Goal: Find specific page/section

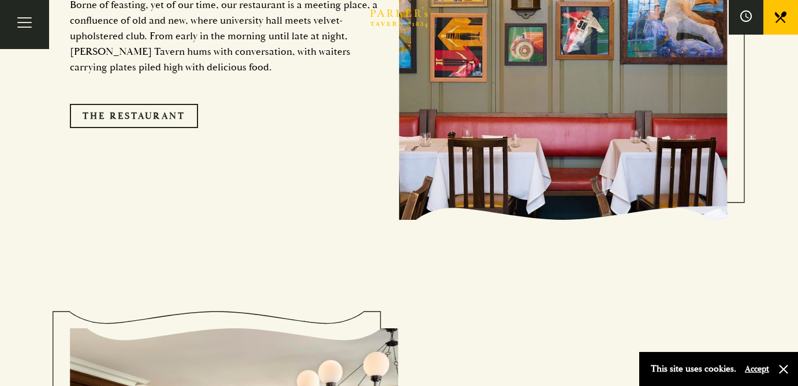
scroll to position [1019, 0]
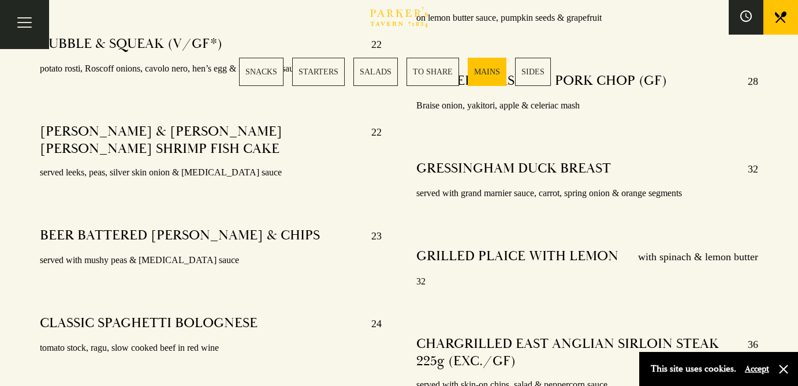
scroll to position [2337, 0]
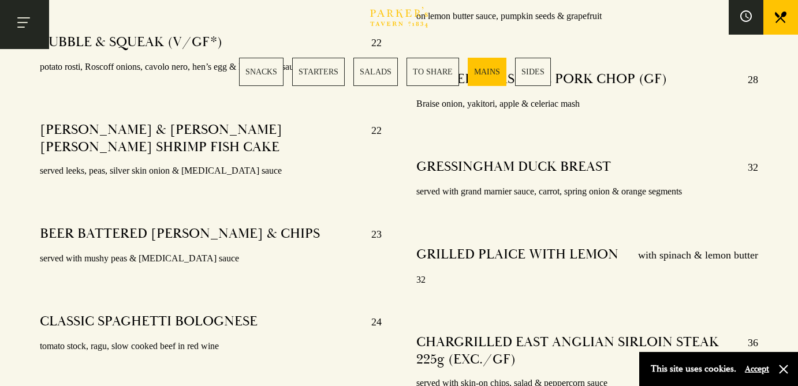
click at [29, 27] on button "Toggle navigation" at bounding box center [24, 24] width 49 height 49
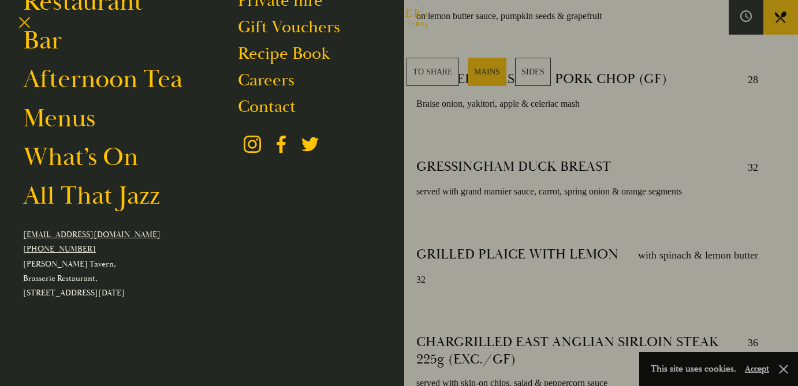
scroll to position [111, 0]
click at [682, 77] on div at bounding box center [399, 193] width 798 height 386
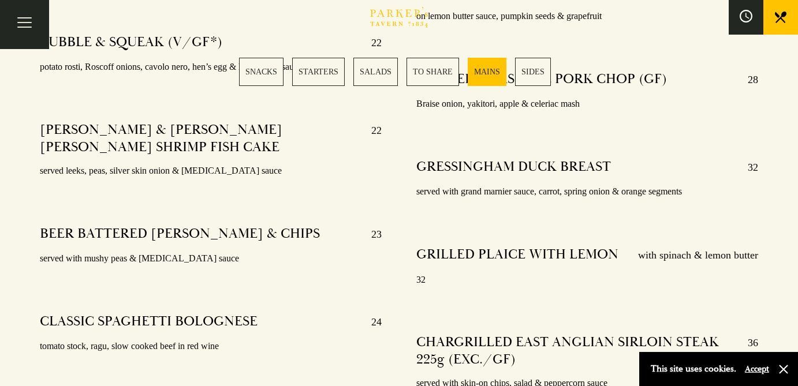
click at [742, 23] on span at bounding box center [746, 17] width 12 height 14
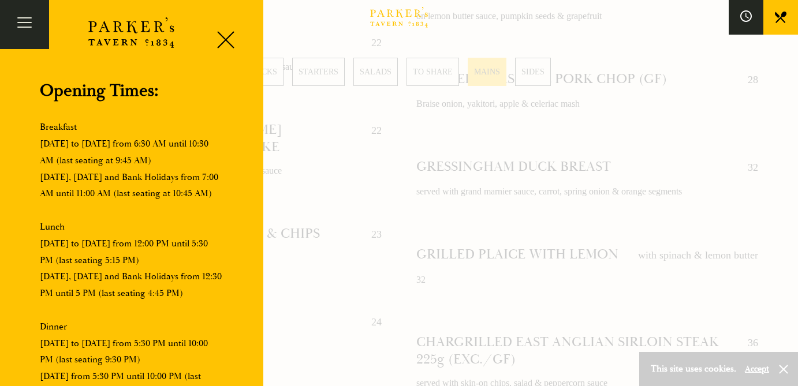
click at [343, 25] on div at bounding box center [399, 193] width 798 height 386
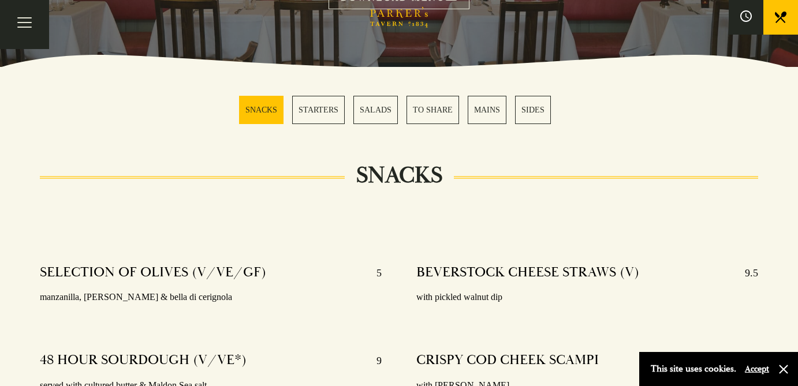
scroll to position [0, 0]
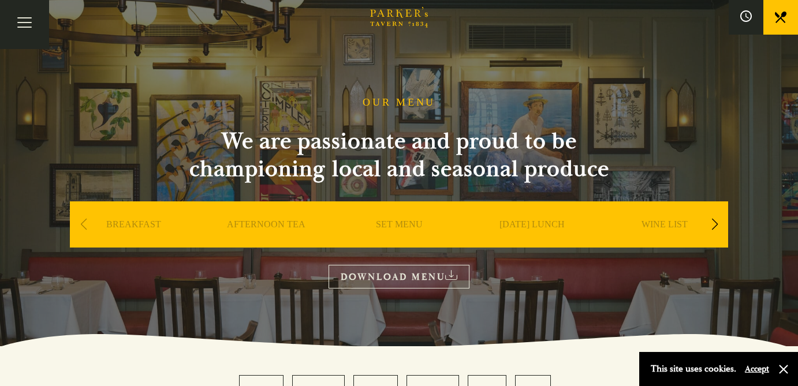
click at [779, 14] on icon at bounding box center [781, 18] width 12 height 12
